Goal: Task Accomplishment & Management: Complete application form

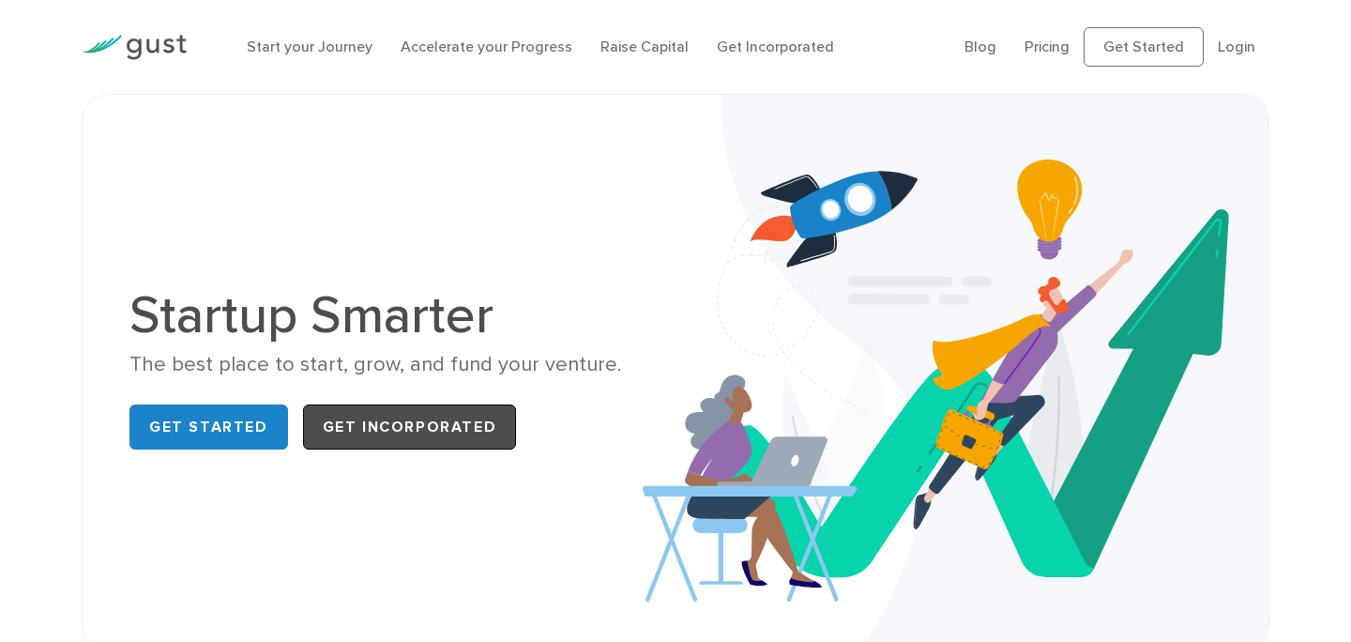
click at [444, 431] on link "Get Incorporated" at bounding box center [410, 426] width 214 height 45
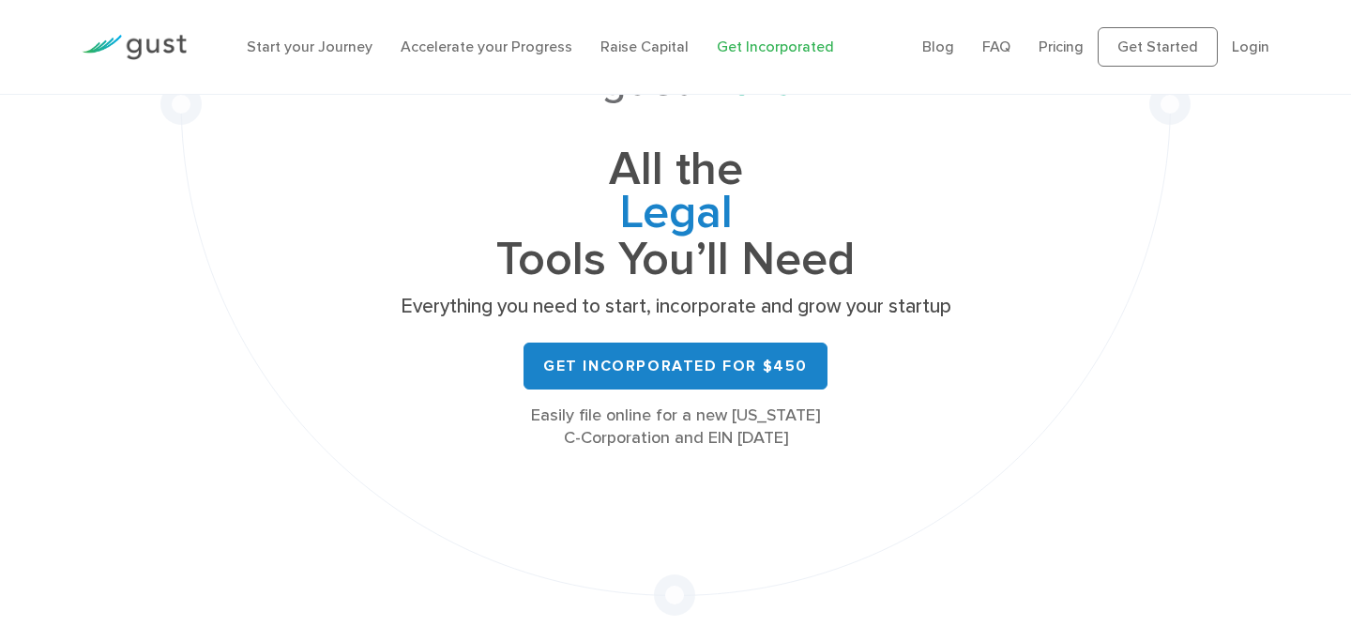
scroll to position [160, 0]
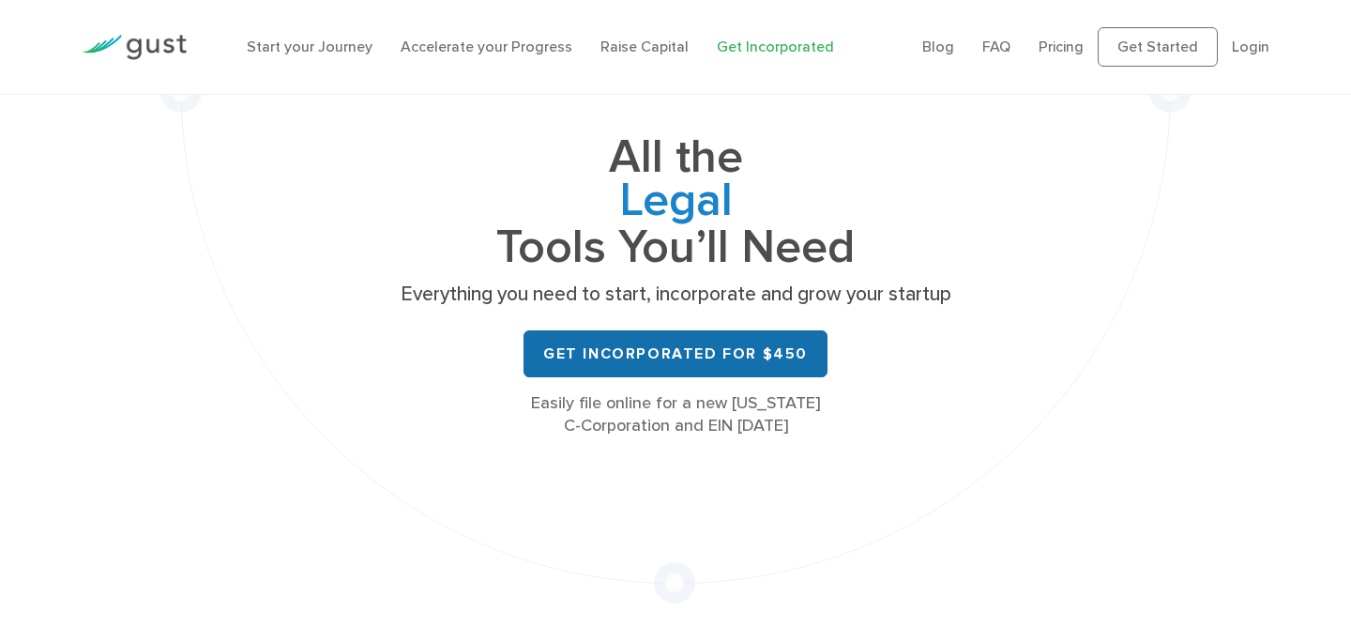
click at [679, 345] on link "Get Incorporated for $450" at bounding box center [676, 353] width 304 height 47
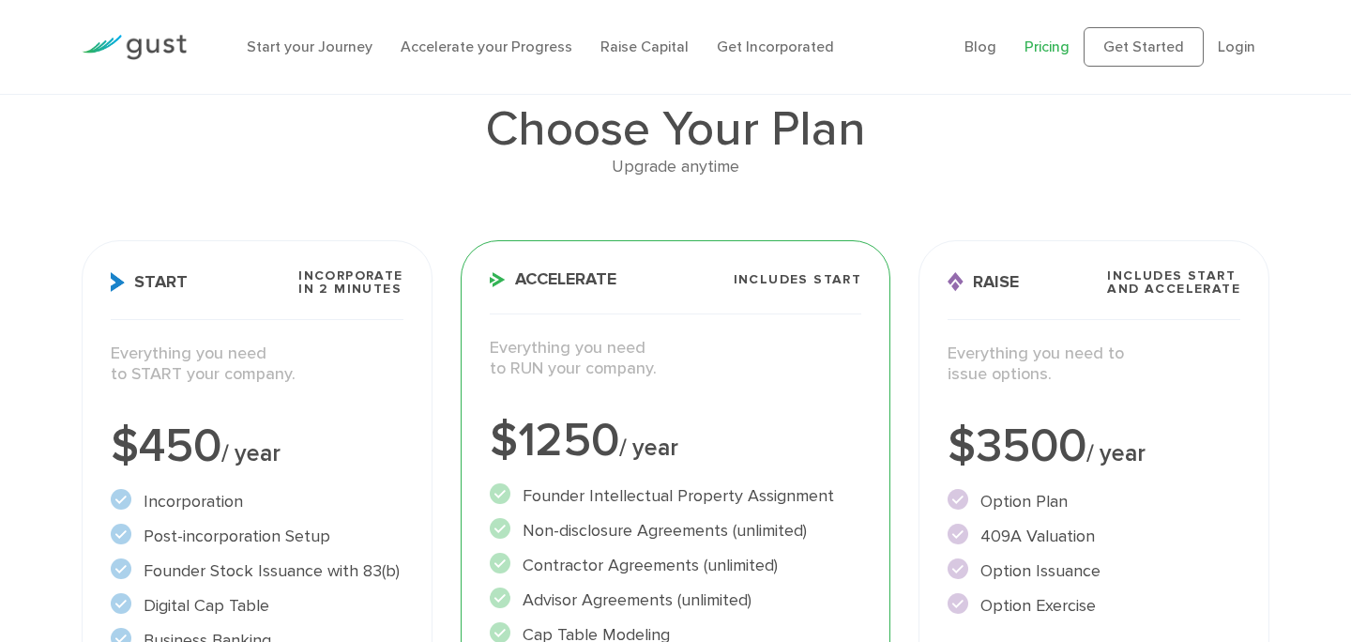
scroll to position [121, 0]
click at [635, 49] on link "Raise Capital" at bounding box center [644, 47] width 88 height 18
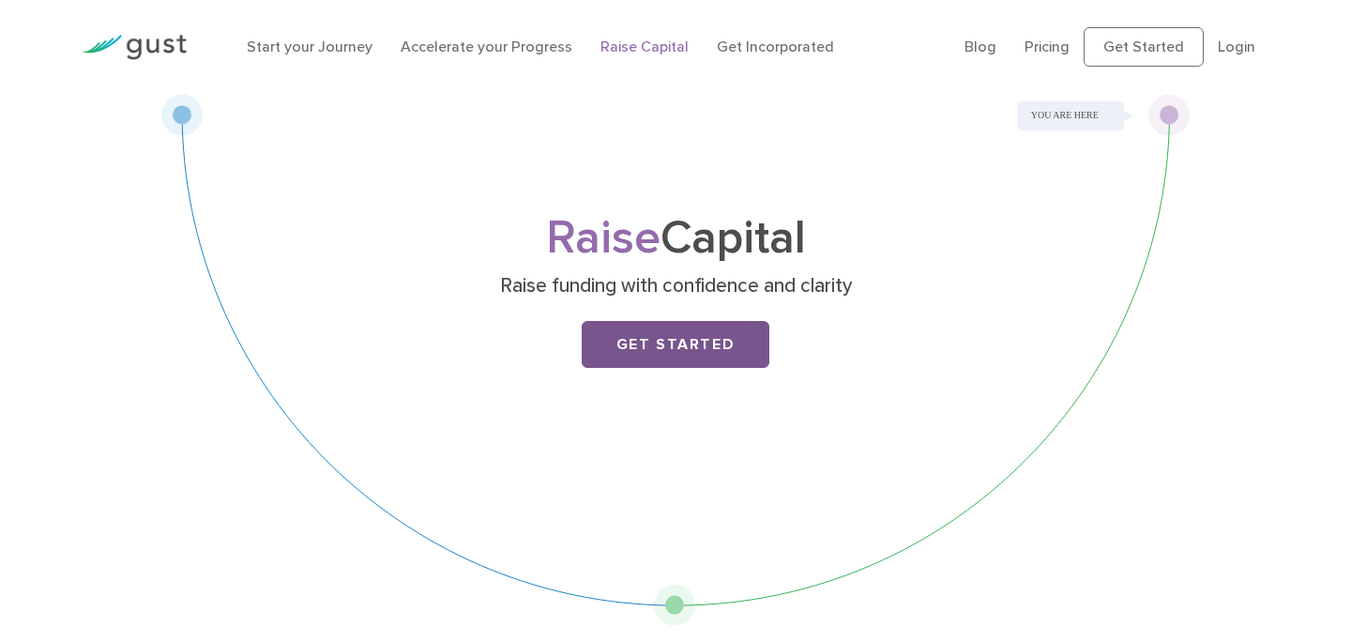
click at [687, 346] on link "Get Started" at bounding box center [676, 344] width 188 height 47
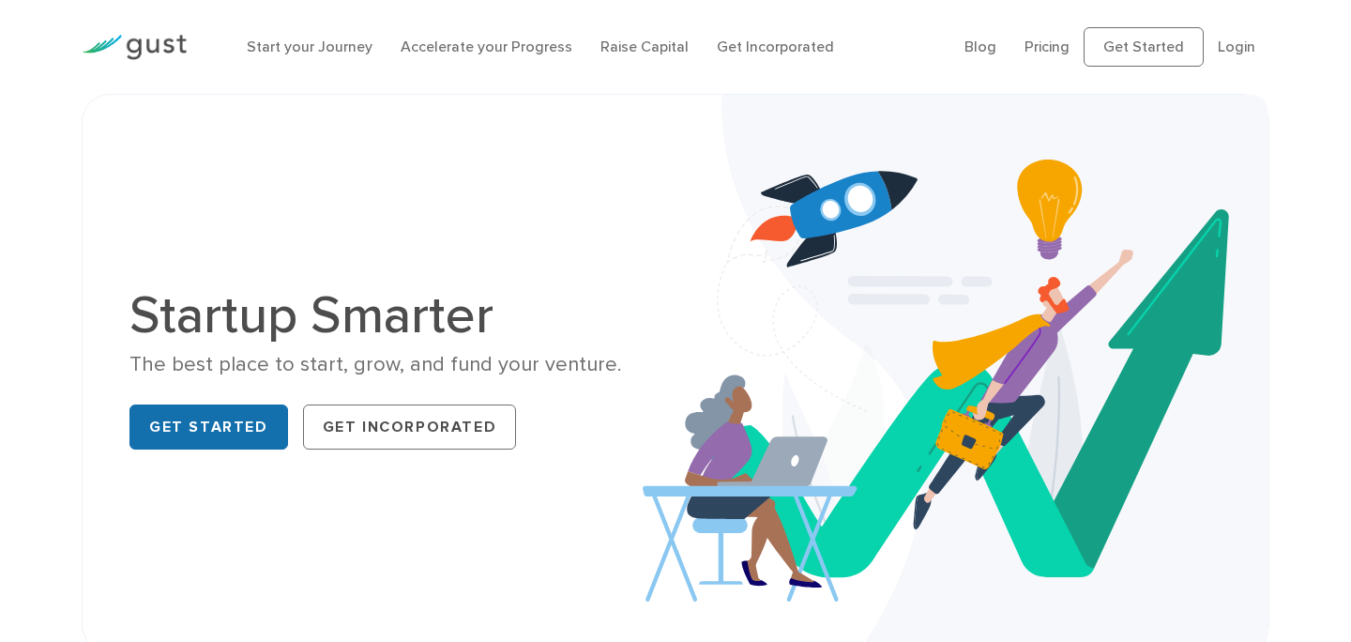
click at [213, 434] on link "Get Started" at bounding box center [208, 426] width 159 height 45
